Goal: Book appointment/travel/reservation

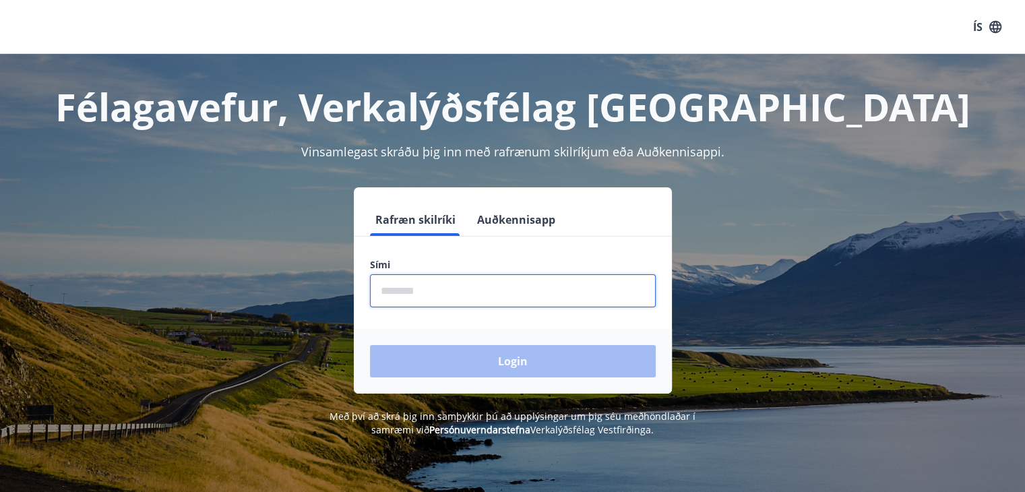
click at [398, 286] on input "phone" at bounding box center [513, 290] width 286 height 33
type input "********"
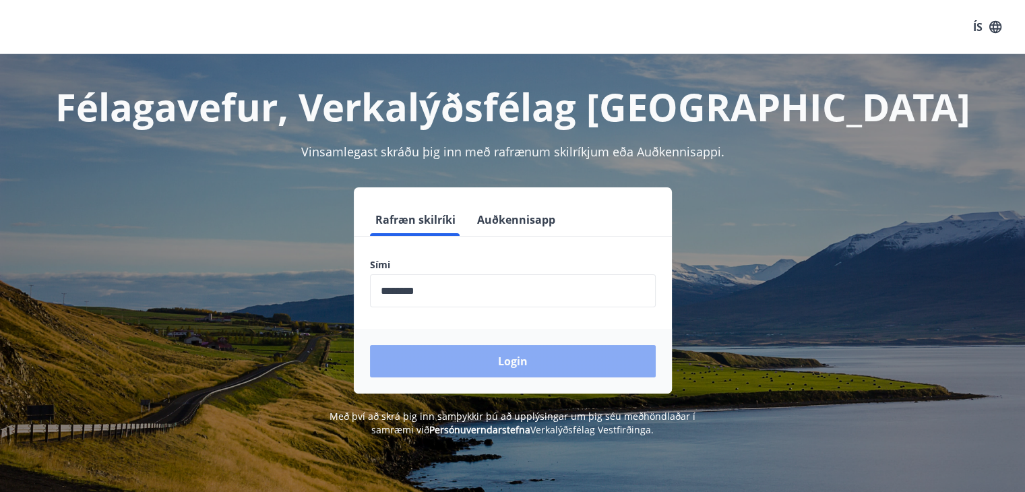
click at [449, 352] on button "Login" at bounding box center [513, 361] width 286 height 32
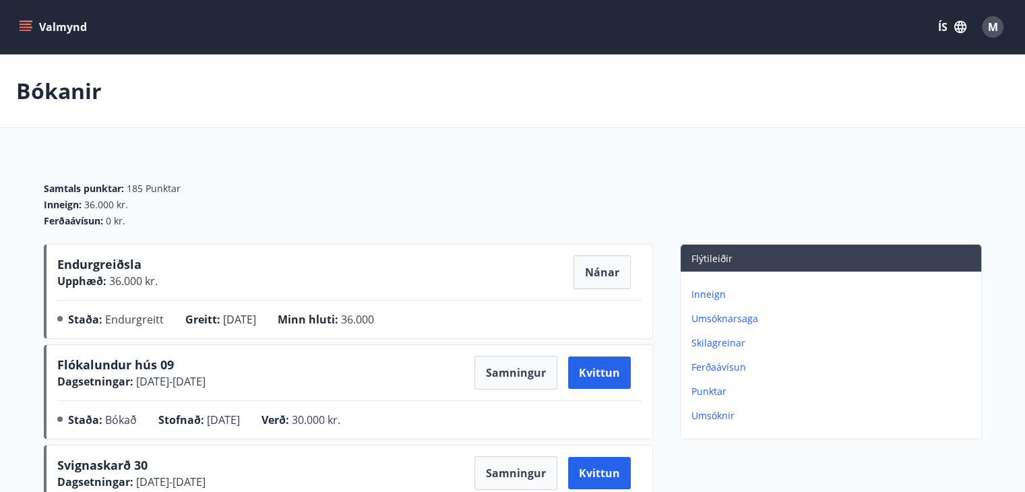
click at [711, 317] on p "Umsóknarsaga" at bounding box center [833, 318] width 284 height 13
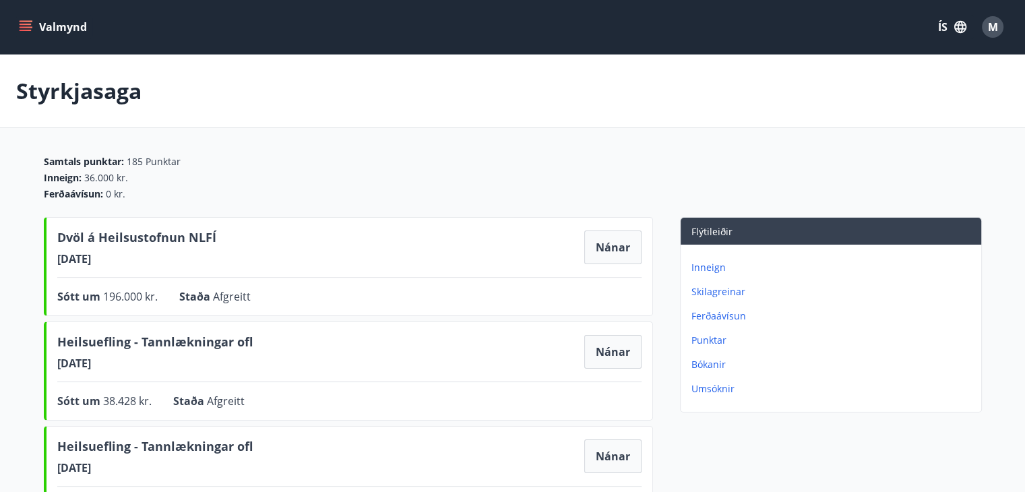
click at [27, 21] on icon "menu" at bounding box center [27, 21] width 15 height 1
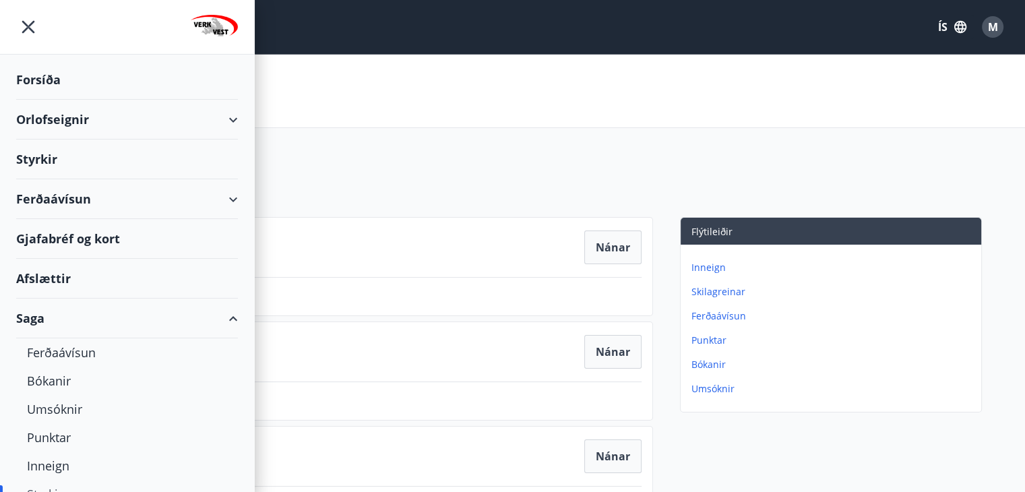
click at [65, 117] on div "Orlofseignir" at bounding box center [127, 120] width 222 height 40
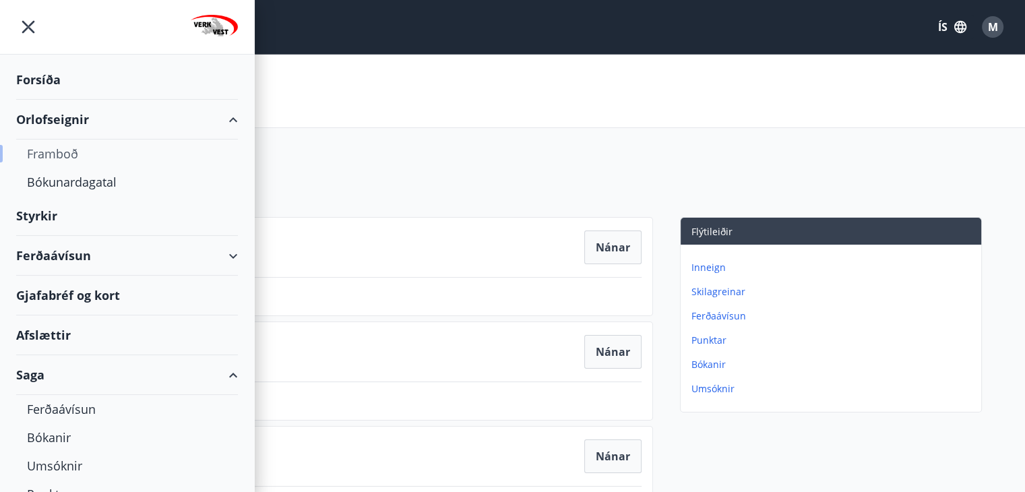
click at [63, 151] on div "Framboð" at bounding box center [127, 153] width 200 height 28
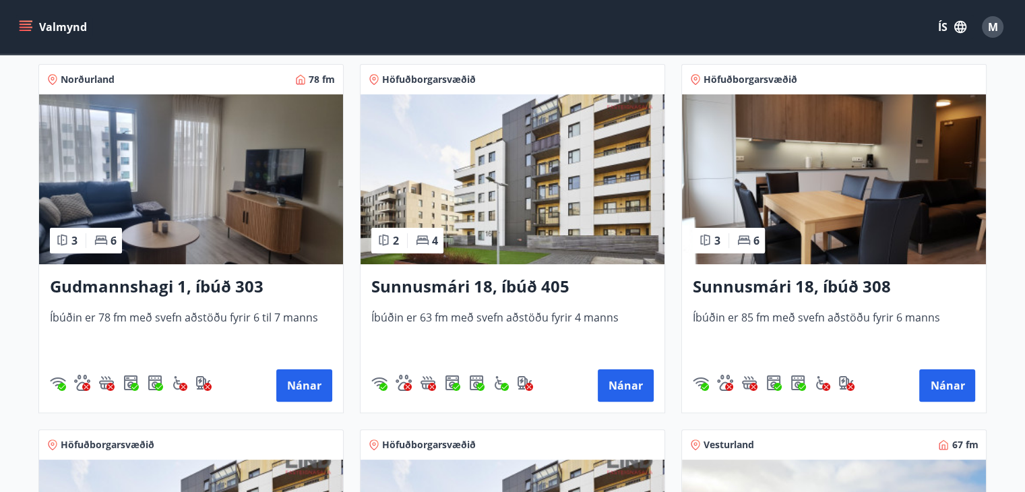
scroll to position [245, 0]
click at [302, 377] on button "Nánar" at bounding box center [304, 385] width 56 height 32
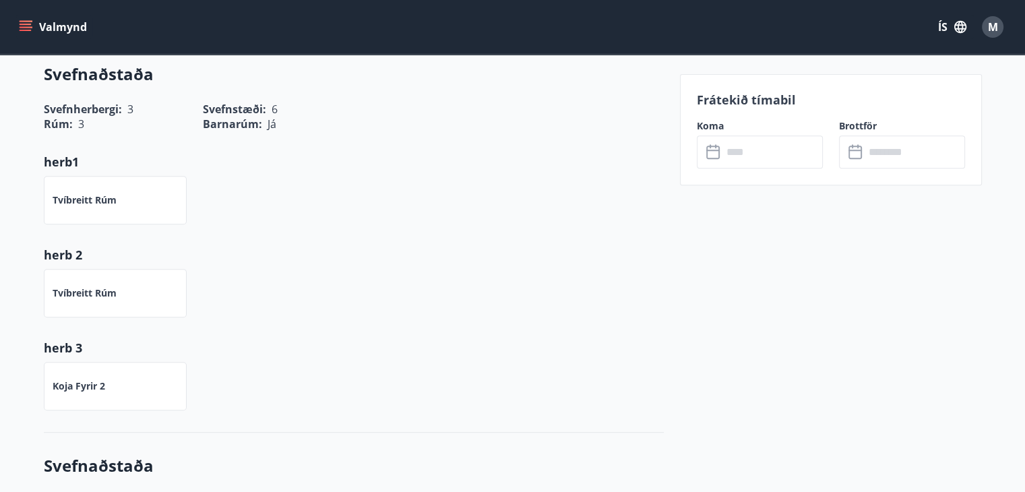
scroll to position [274, 0]
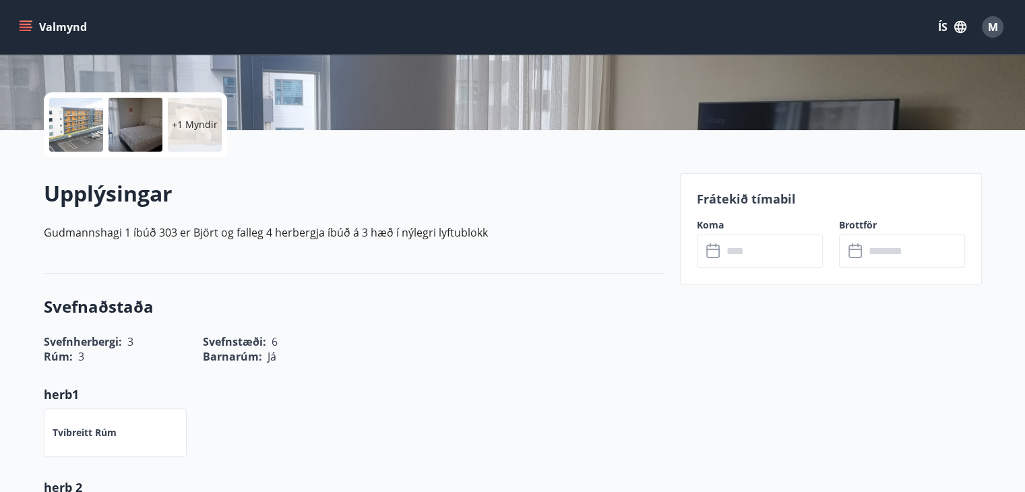
click at [733, 251] on input "text" at bounding box center [772, 250] width 100 height 33
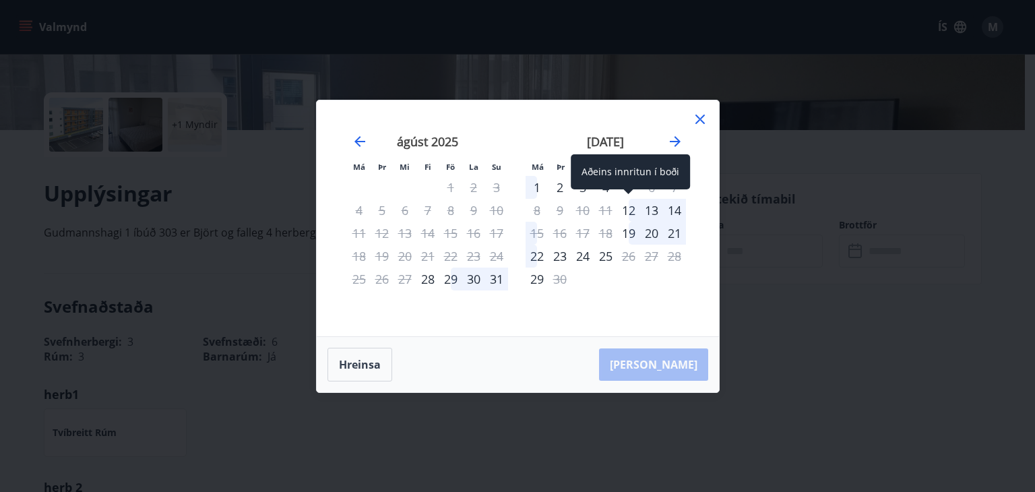
click at [628, 208] on div "12" at bounding box center [628, 210] width 23 height 23
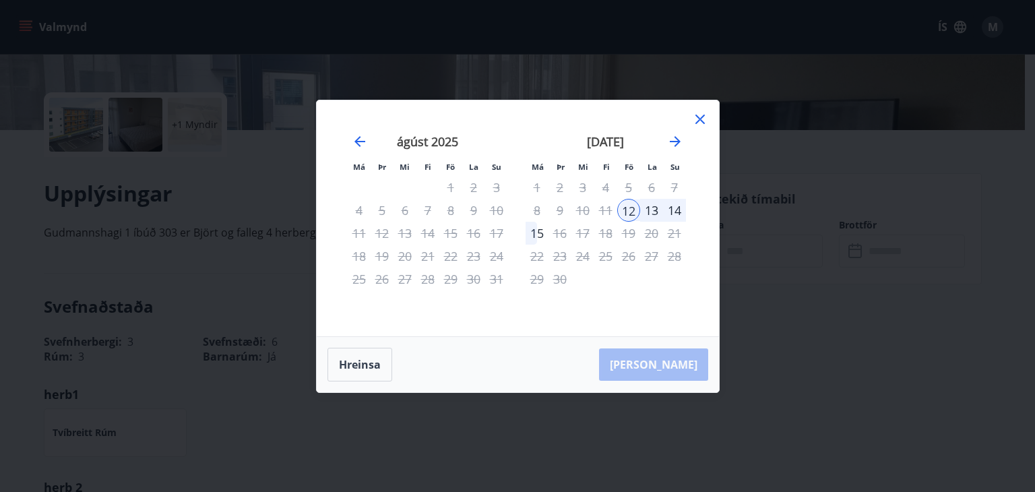
click at [650, 206] on div "13" at bounding box center [651, 210] width 23 height 23
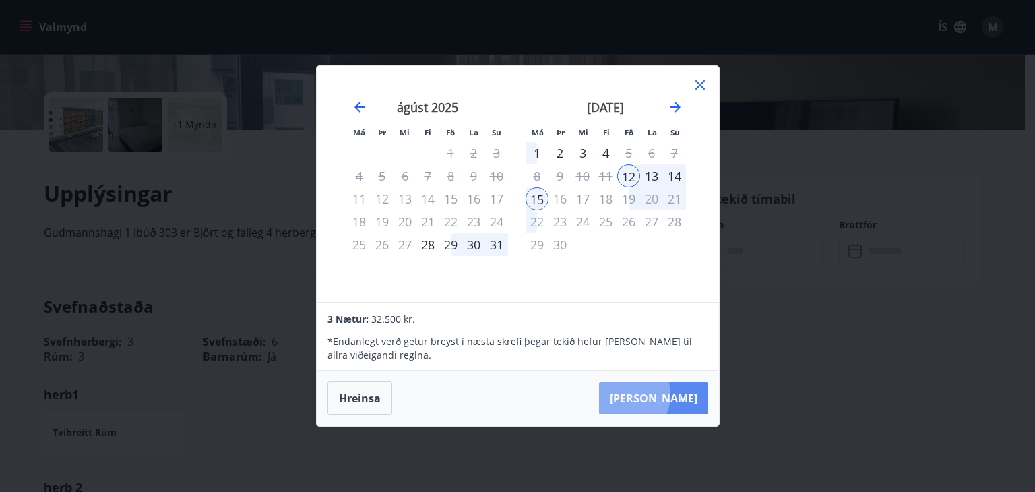
click at [666, 395] on button "[PERSON_NAME]" at bounding box center [653, 398] width 109 height 32
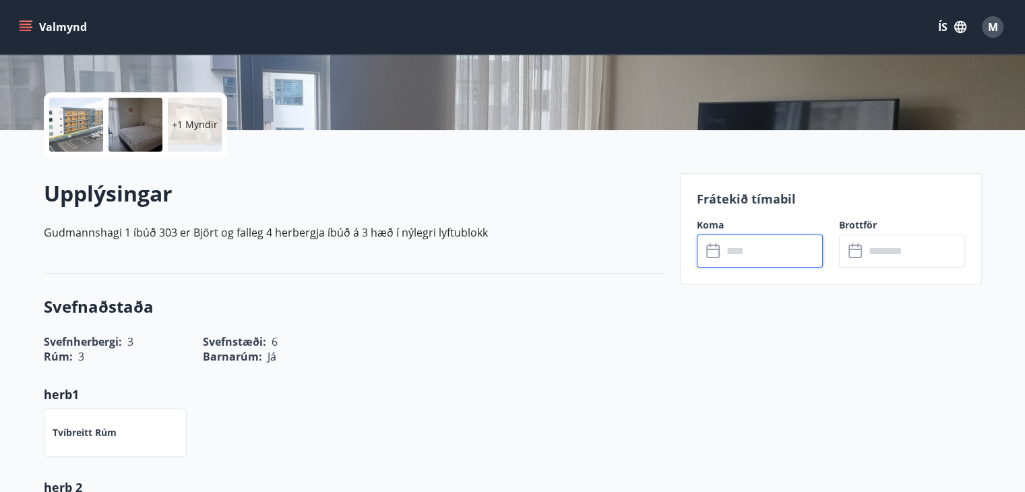
type input "******"
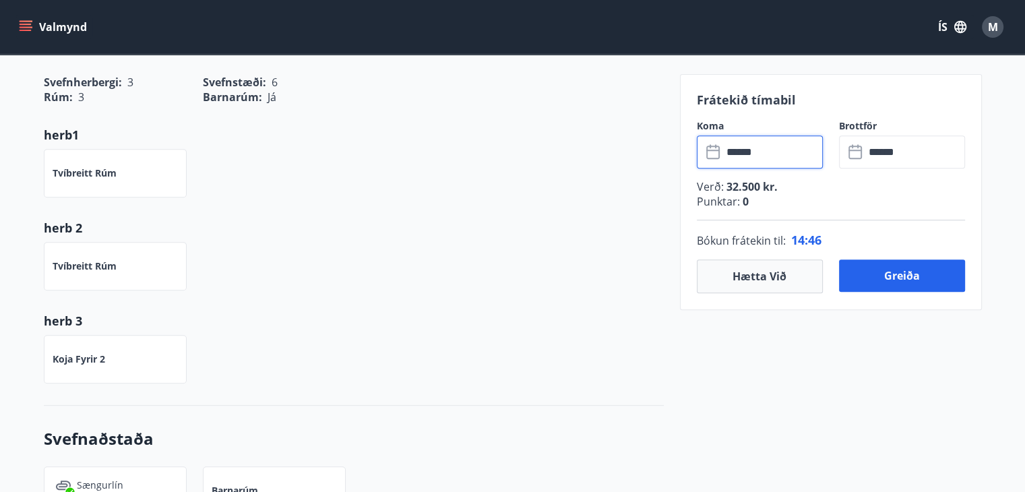
scroll to position [533, 0]
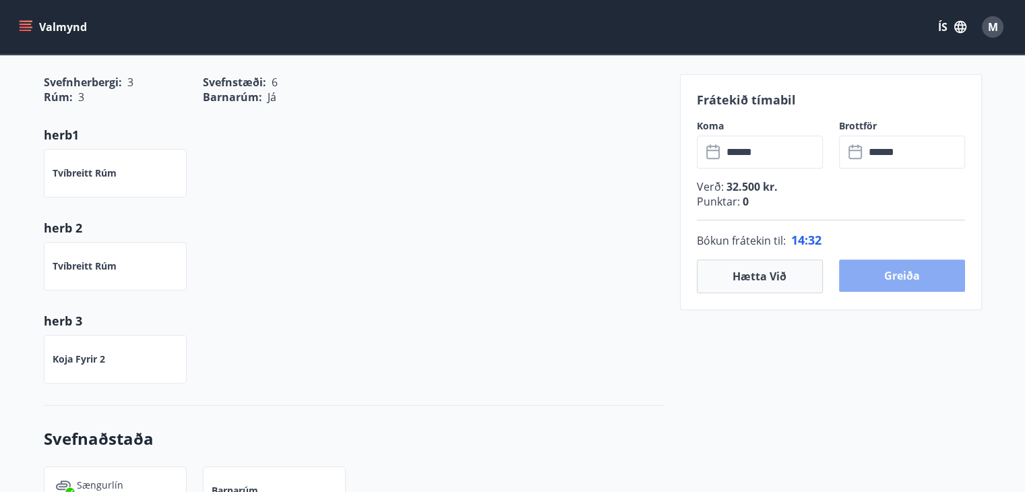
click at [868, 269] on button "Greiða" at bounding box center [902, 275] width 126 height 32
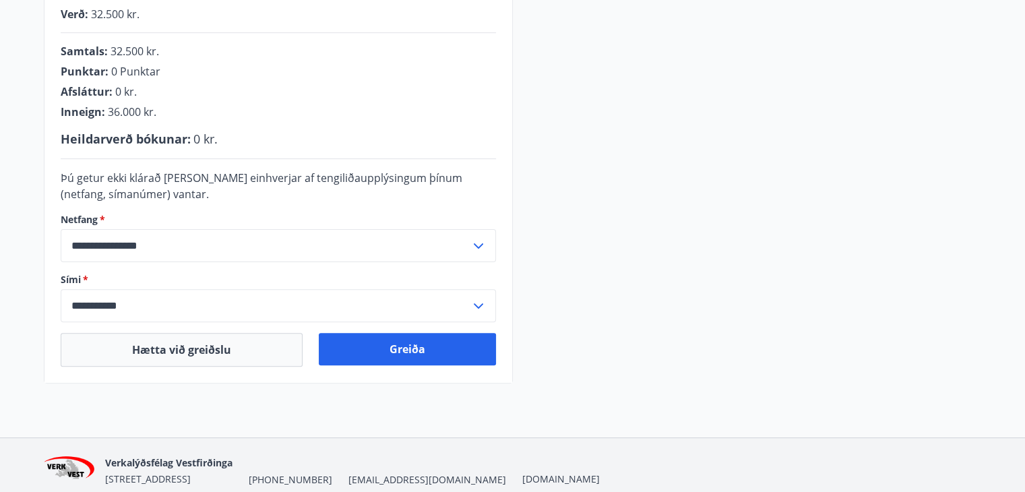
scroll to position [418, 0]
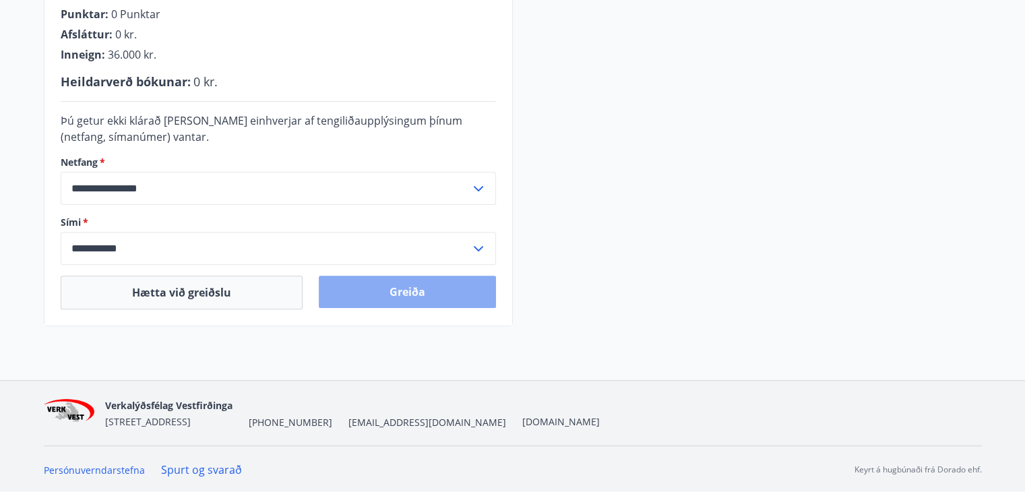
click at [407, 285] on button "Greiða" at bounding box center [407, 292] width 177 height 32
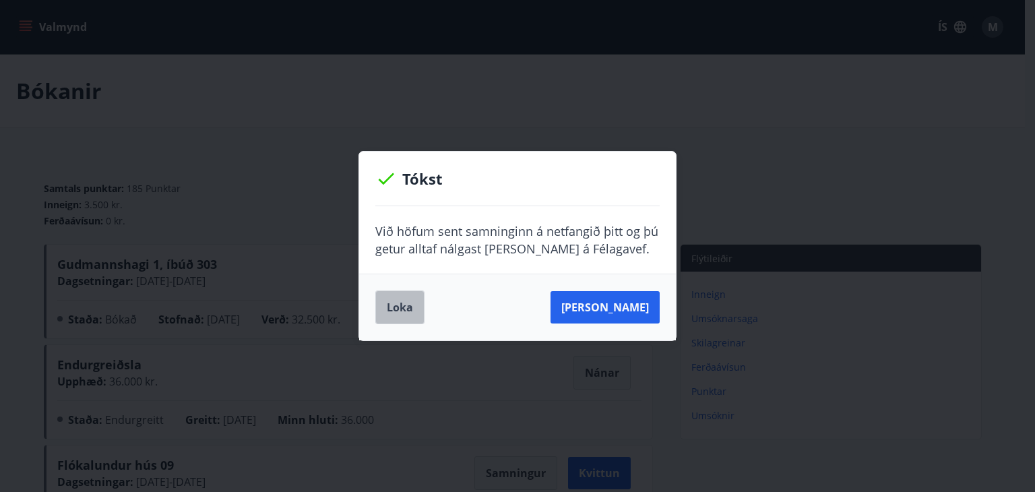
click at [399, 306] on button "Loka" at bounding box center [399, 307] width 49 height 34
